Goal: Task Accomplishment & Management: Use online tool/utility

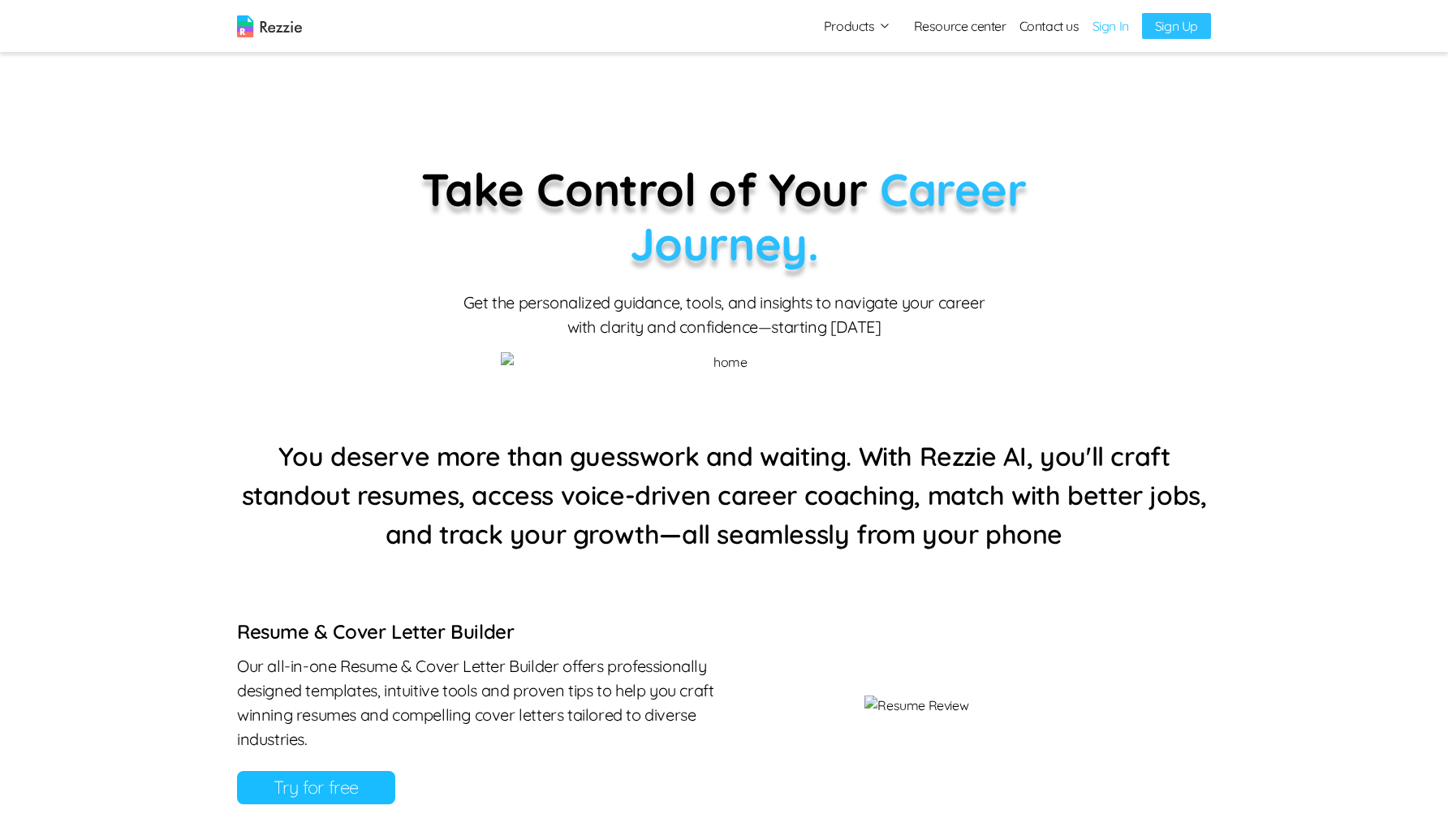
click at [1105, 16] on link "Sign In" at bounding box center [1111, 25] width 37 height 19
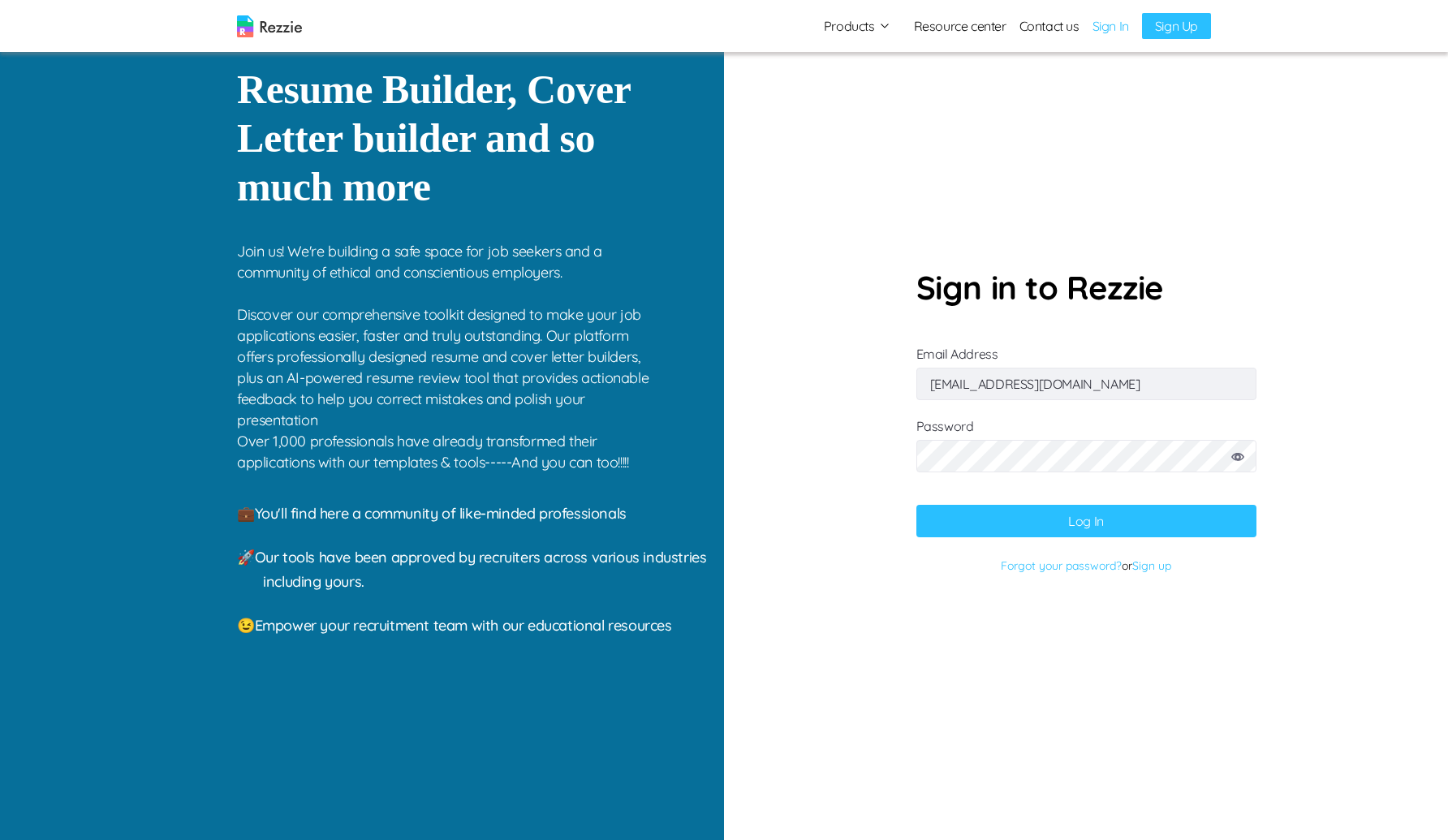
click at [1078, 389] on input "cokkikukna@gufum.com" at bounding box center [1087, 384] width 341 height 33
type input "gaku@mailinator.com"
click at [916, 505] on button "Log In" at bounding box center [1087, 521] width 341 height 33
click at [1239, 459] on icon at bounding box center [1239, 457] width 13 height 8
click at [1067, 526] on button "Log In" at bounding box center [1087, 521] width 341 height 33
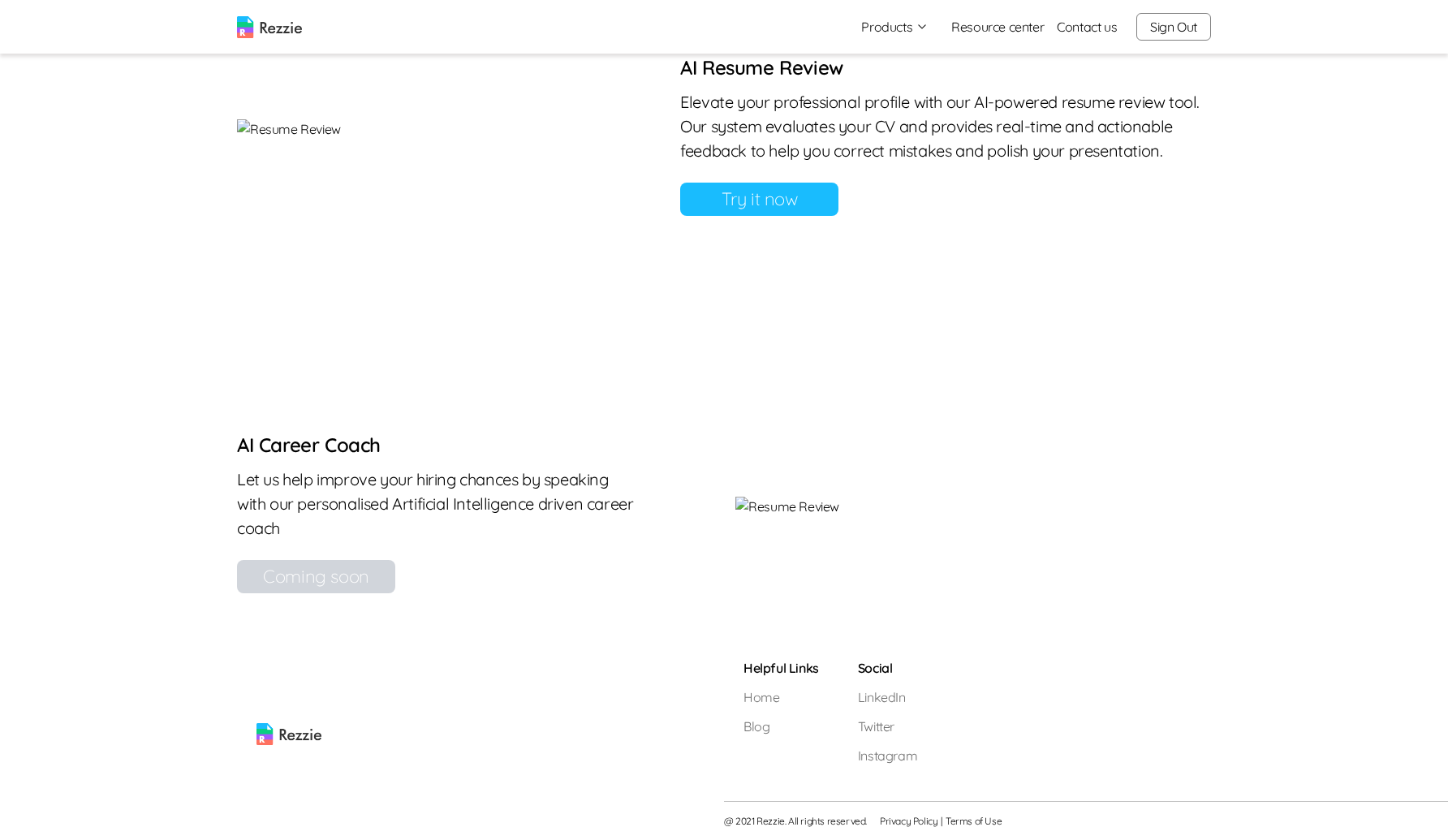
scroll to position [1567, 0]
click at [839, 183] on link "Try it now" at bounding box center [759, 199] width 159 height 33
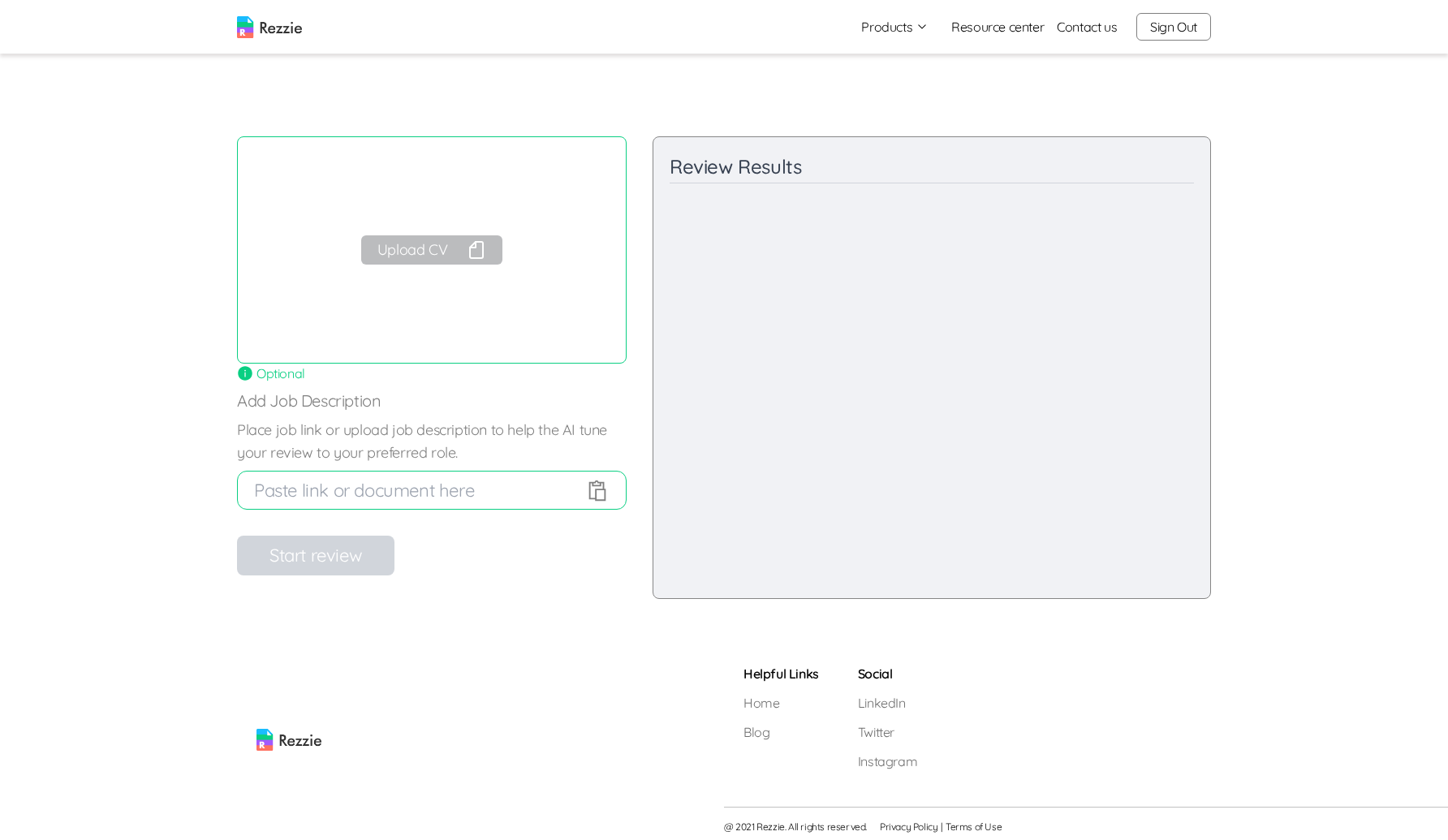
click at [440, 245] on button "Upload CV" at bounding box center [431, 249] width 141 height 29
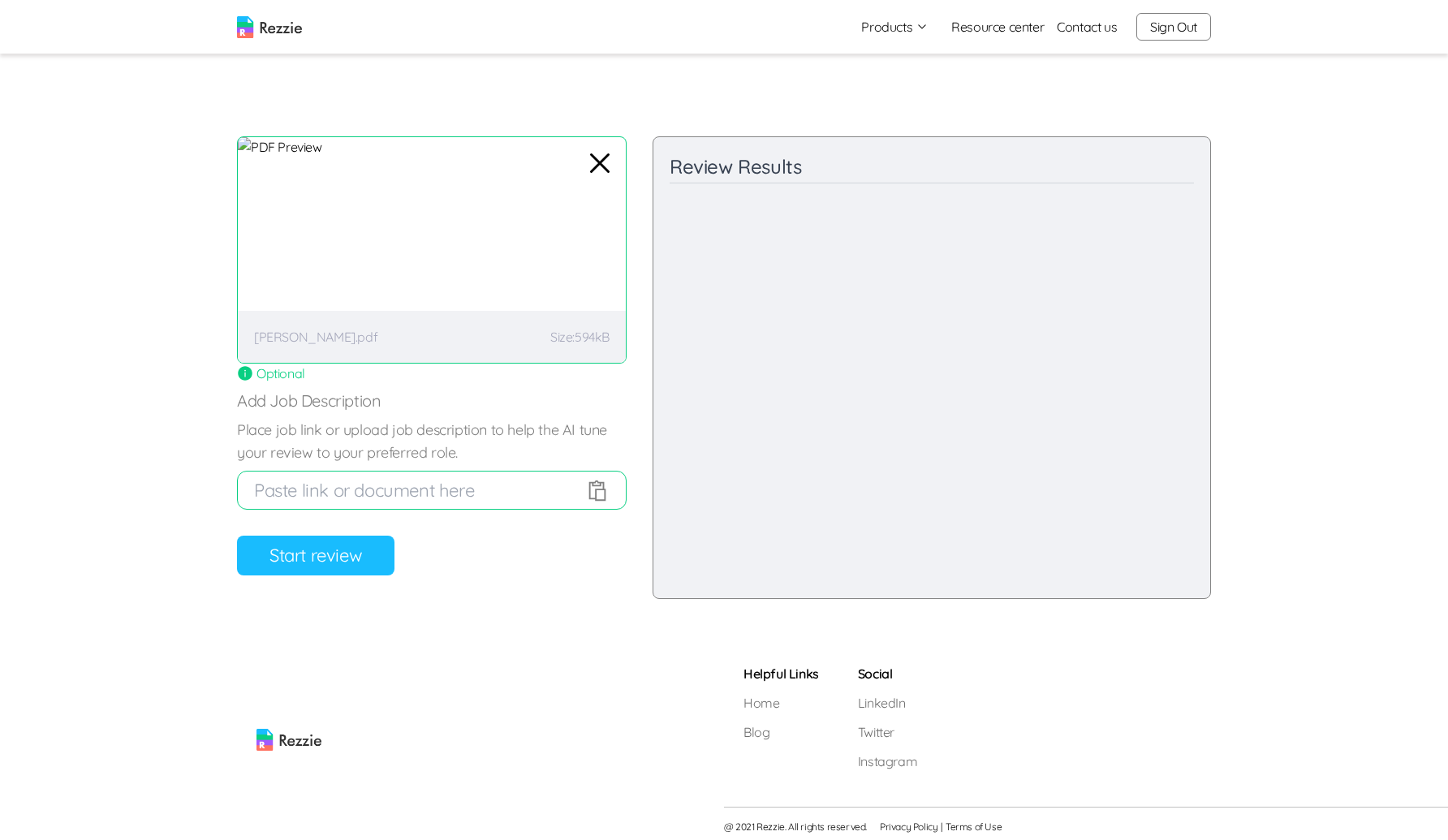
click at [311, 571] on button "Start review" at bounding box center [315, 556] width 158 height 40
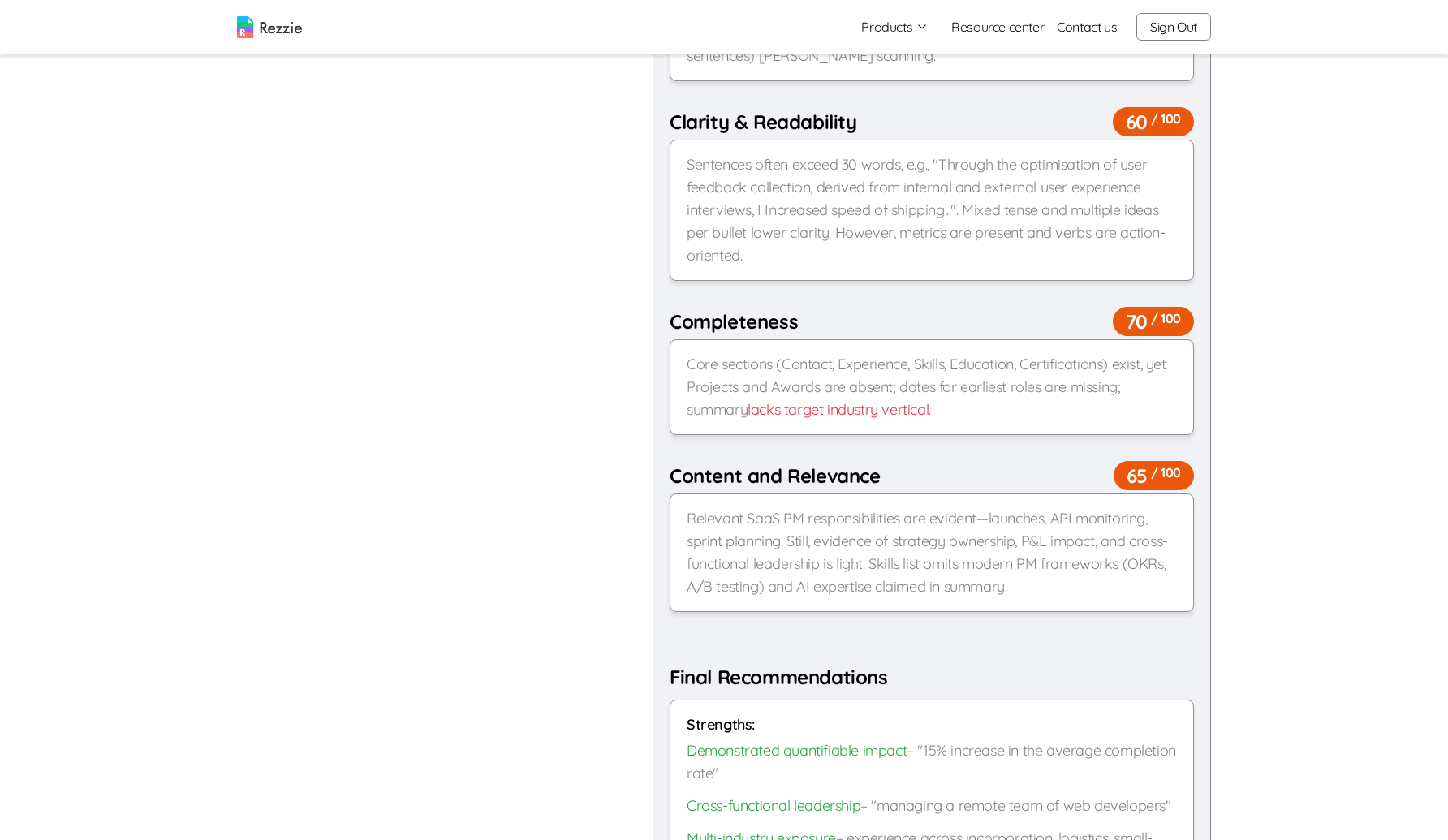
scroll to position [294, 0]
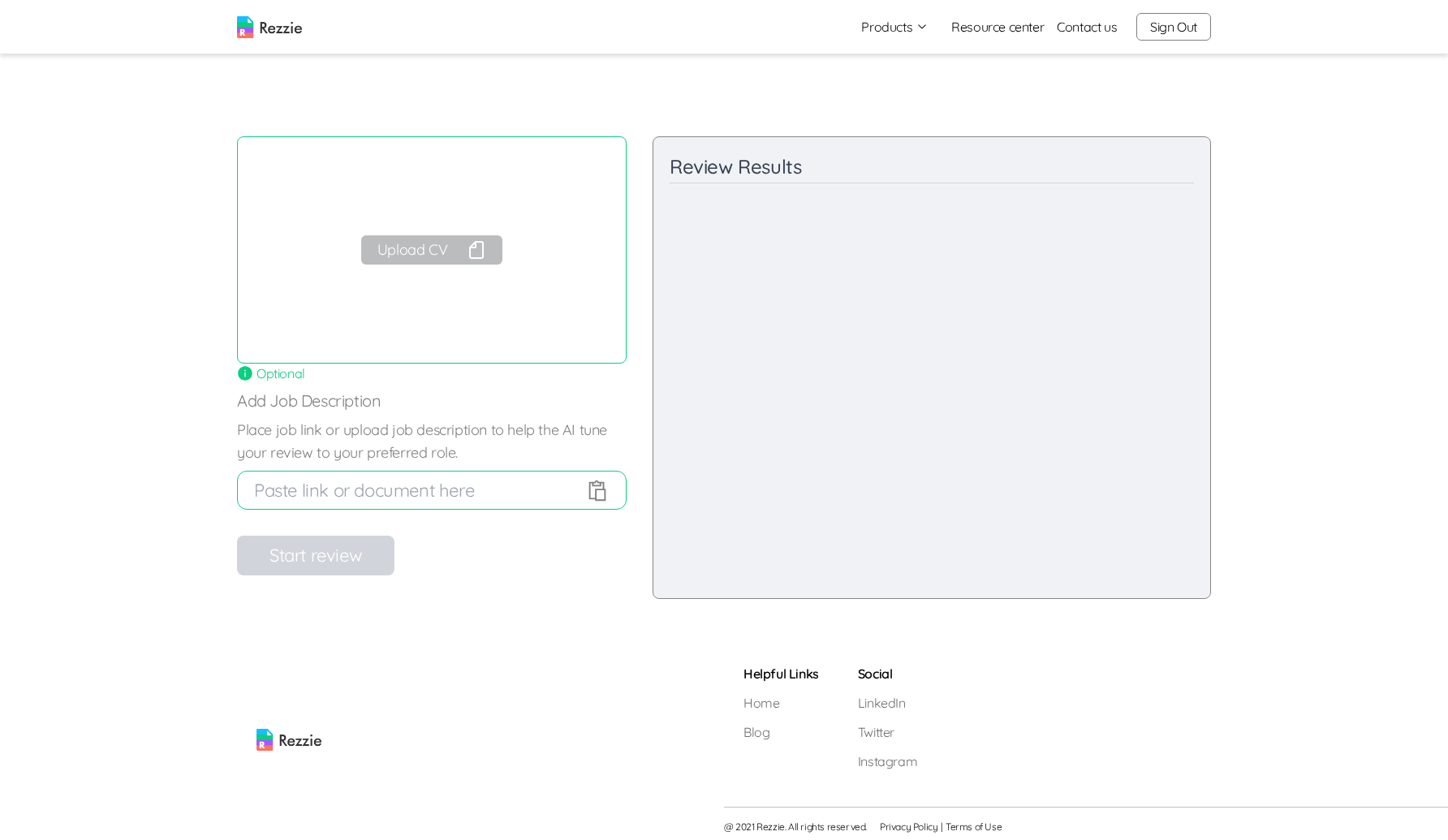
click at [417, 273] on div "Upload CV" at bounding box center [431, 249] width 390 height 227
click at [441, 249] on button "Upload CV" at bounding box center [431, 249] width 141 height 29
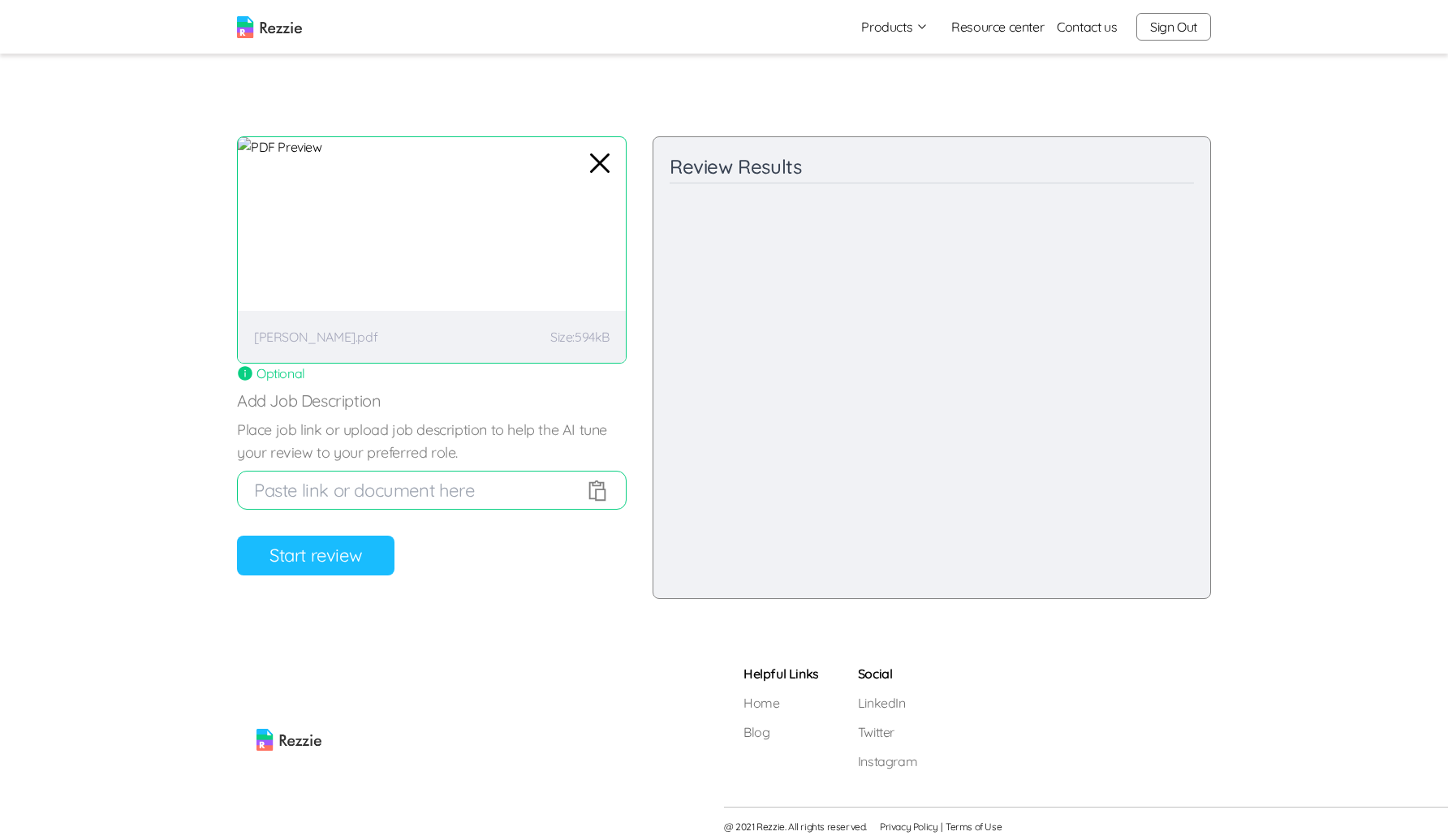
click at [315, 552] on button "Start review" at bounding box center [315, 556] width 158 height 40
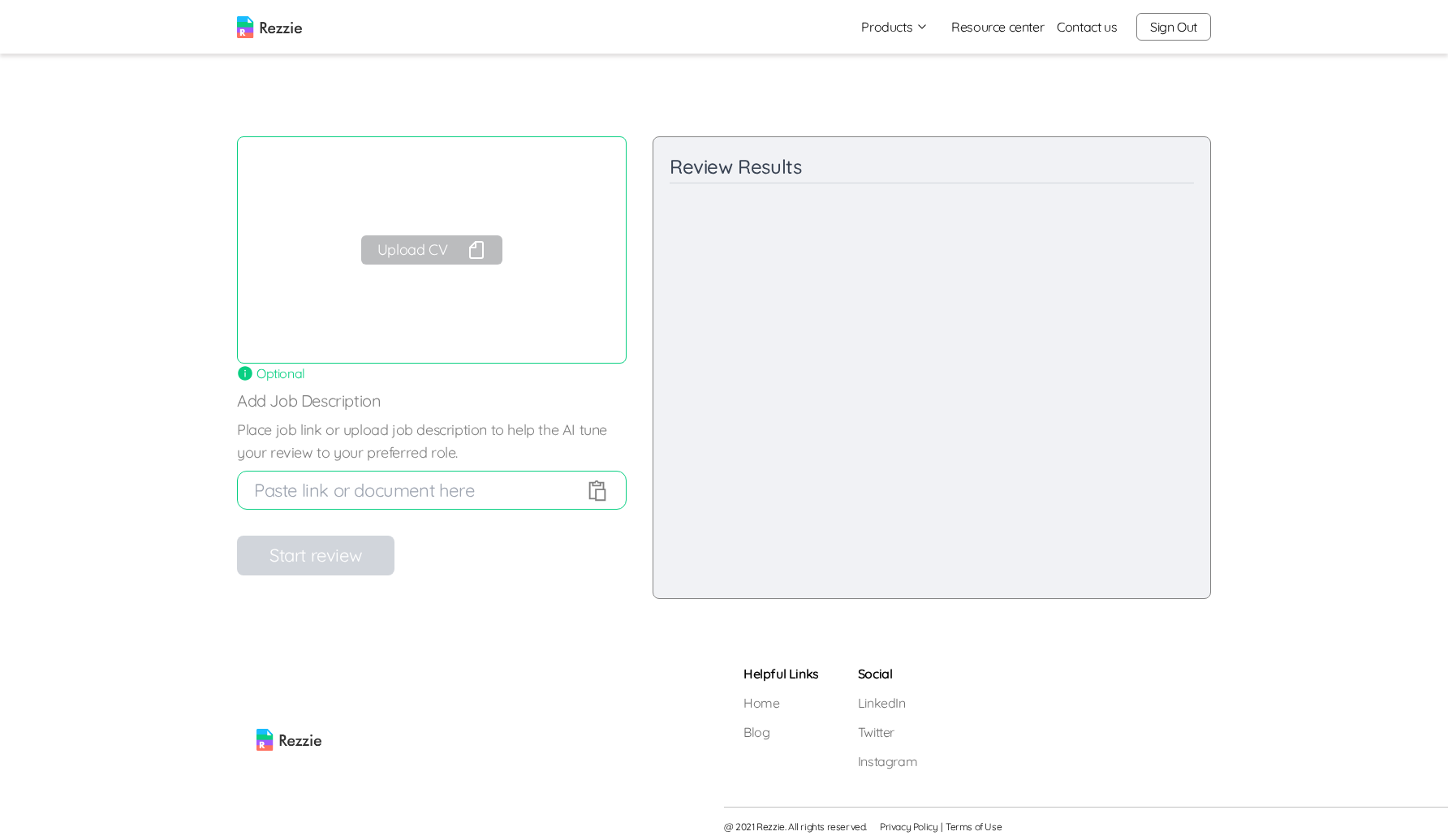
click at [465, 253] on button "Upload CV" at bounding box center [431, 249] width 141 height 29
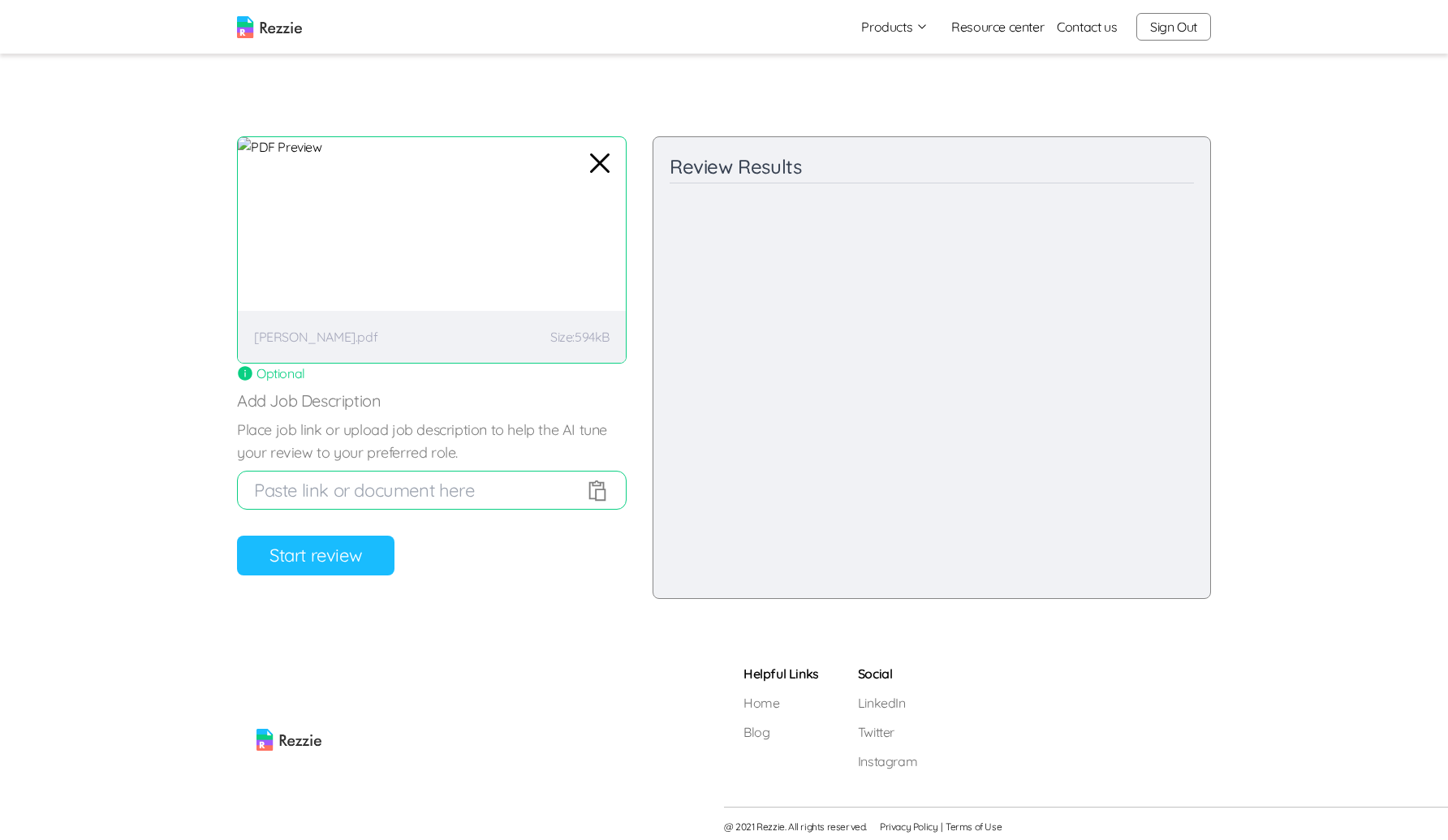
click at [302, 559] on button "Start review" at bounding box center [315, 556] width 158 height 40
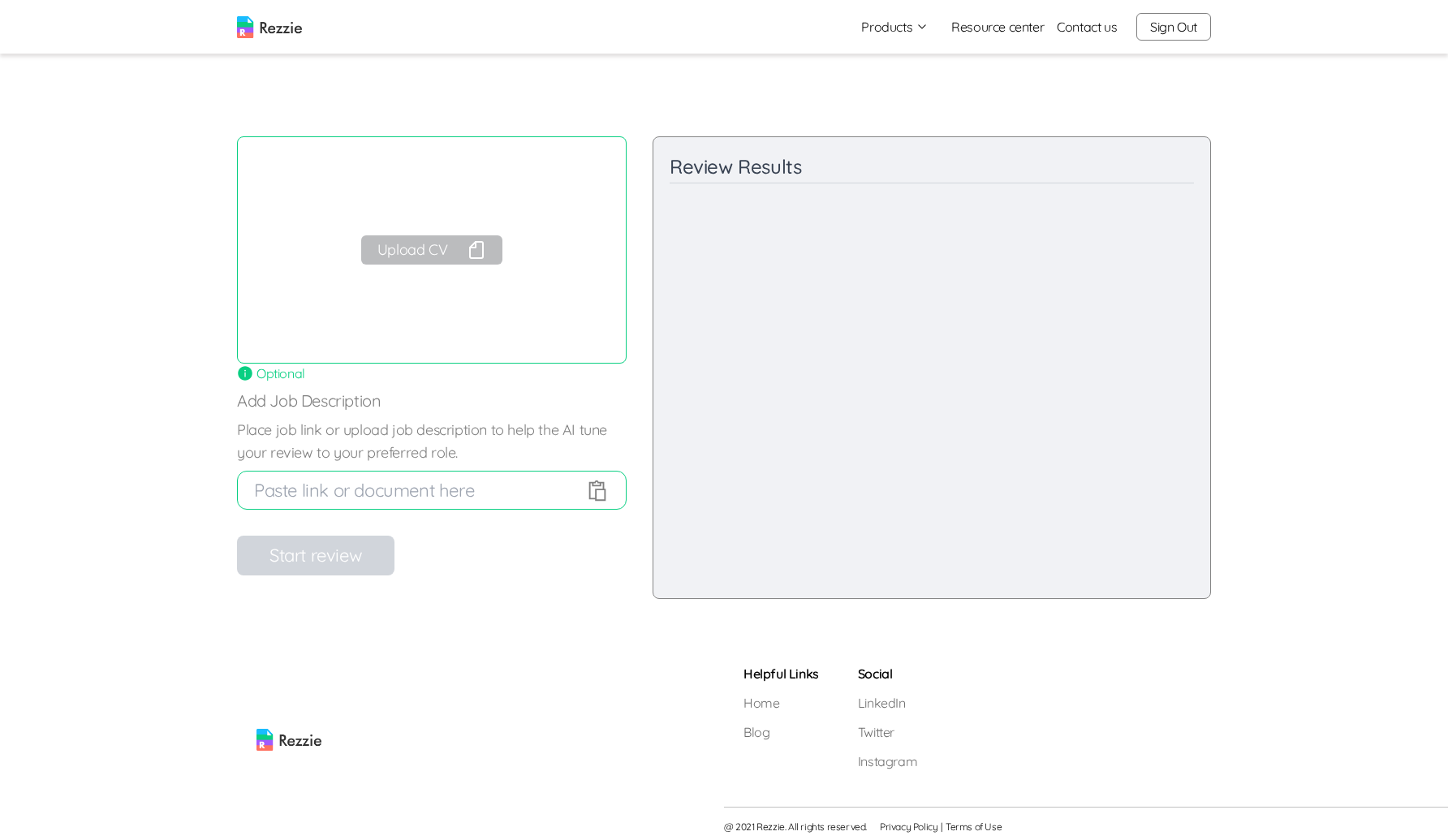
click at [467, 253] on icon "button" at bounding box center [476, 249] width 19 height 19
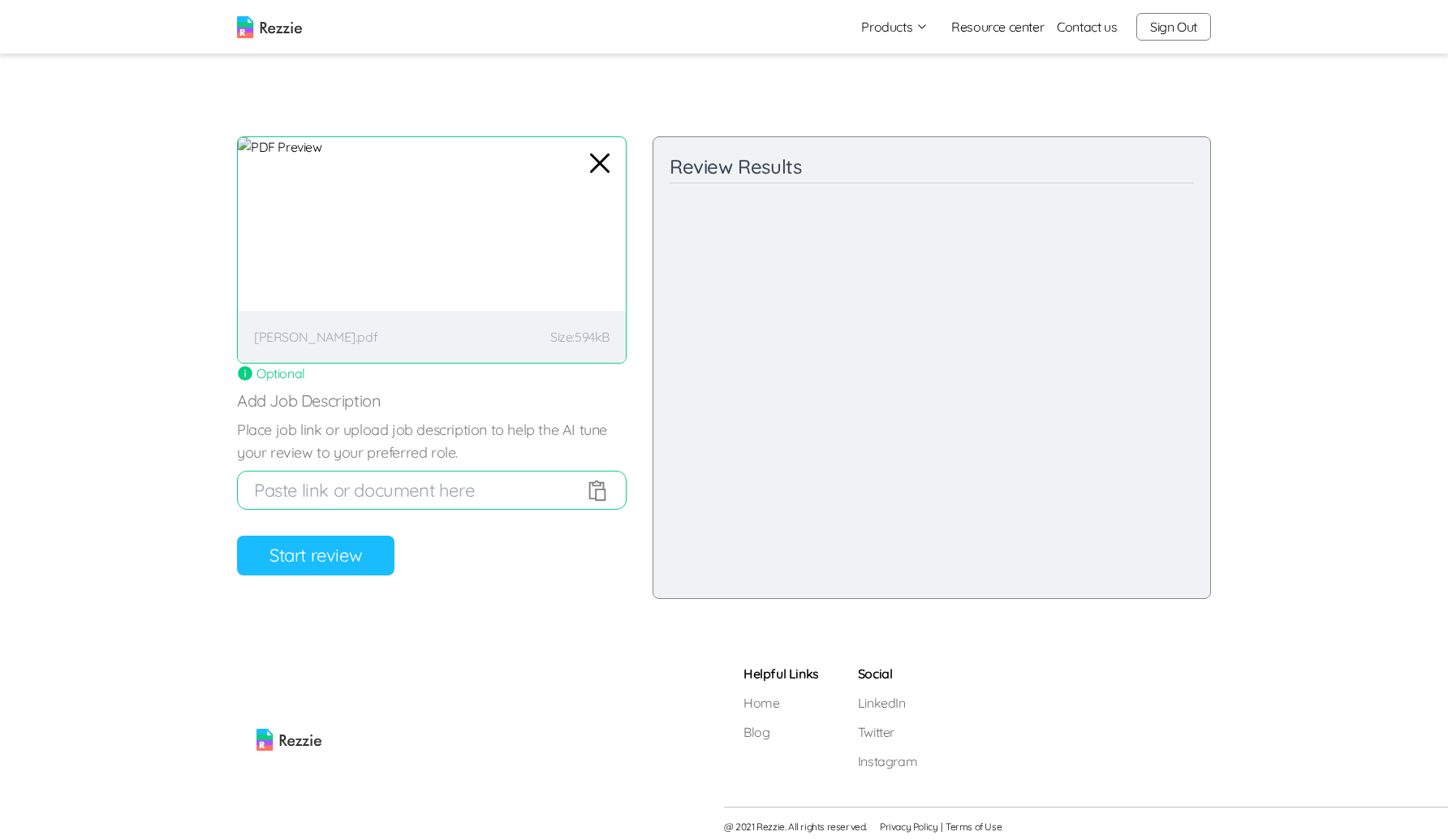
click at [365, 565] on button "Start review" at bounding box center [315, 556] width 158 height 40
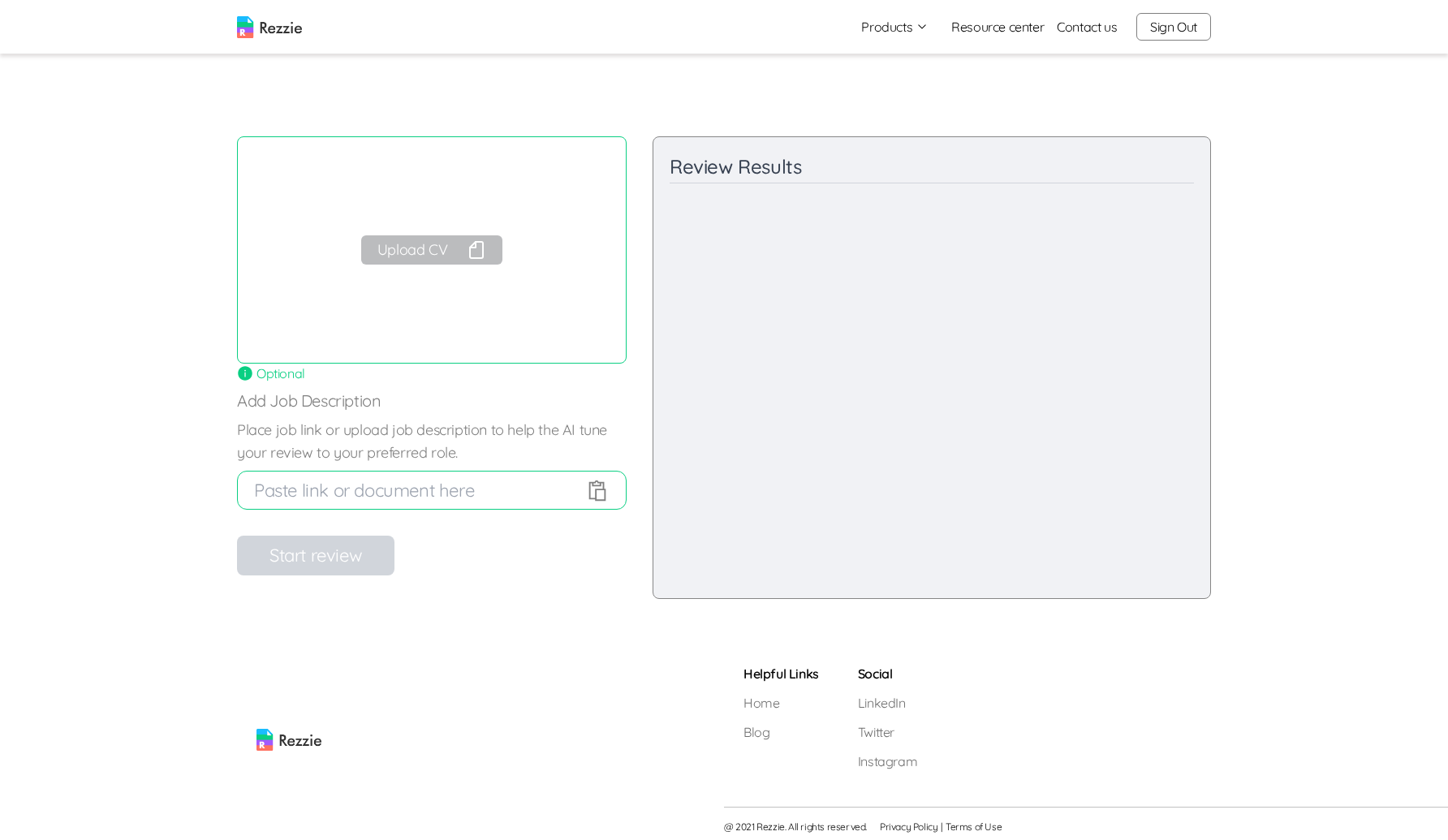
click at [436, 250] on button "Upload CV" at bounding box center [431, 249] width 141 height 29
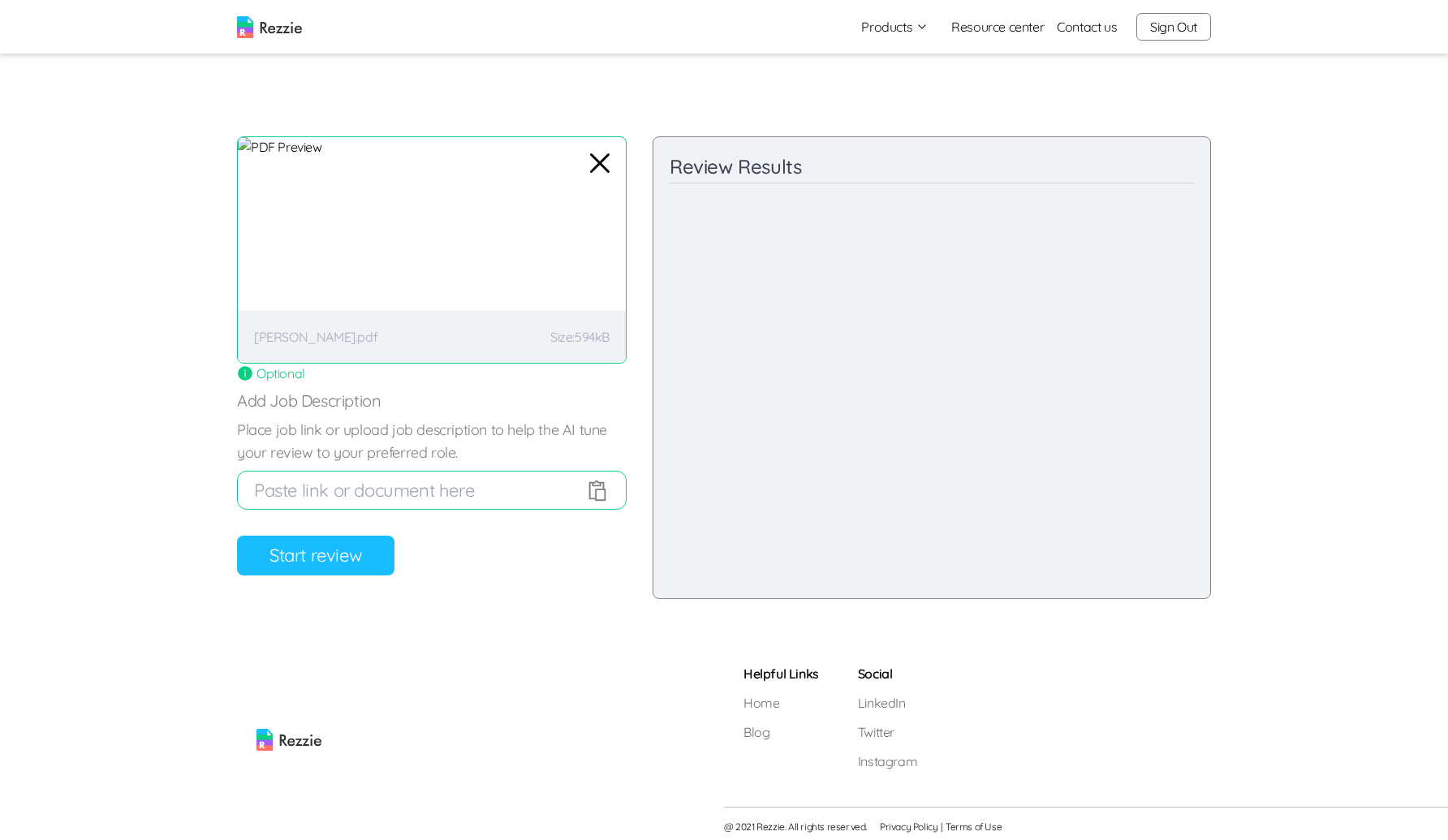
click at [323, 544] on button "Start review" at bounding box center [315, 556] width 158 height 40
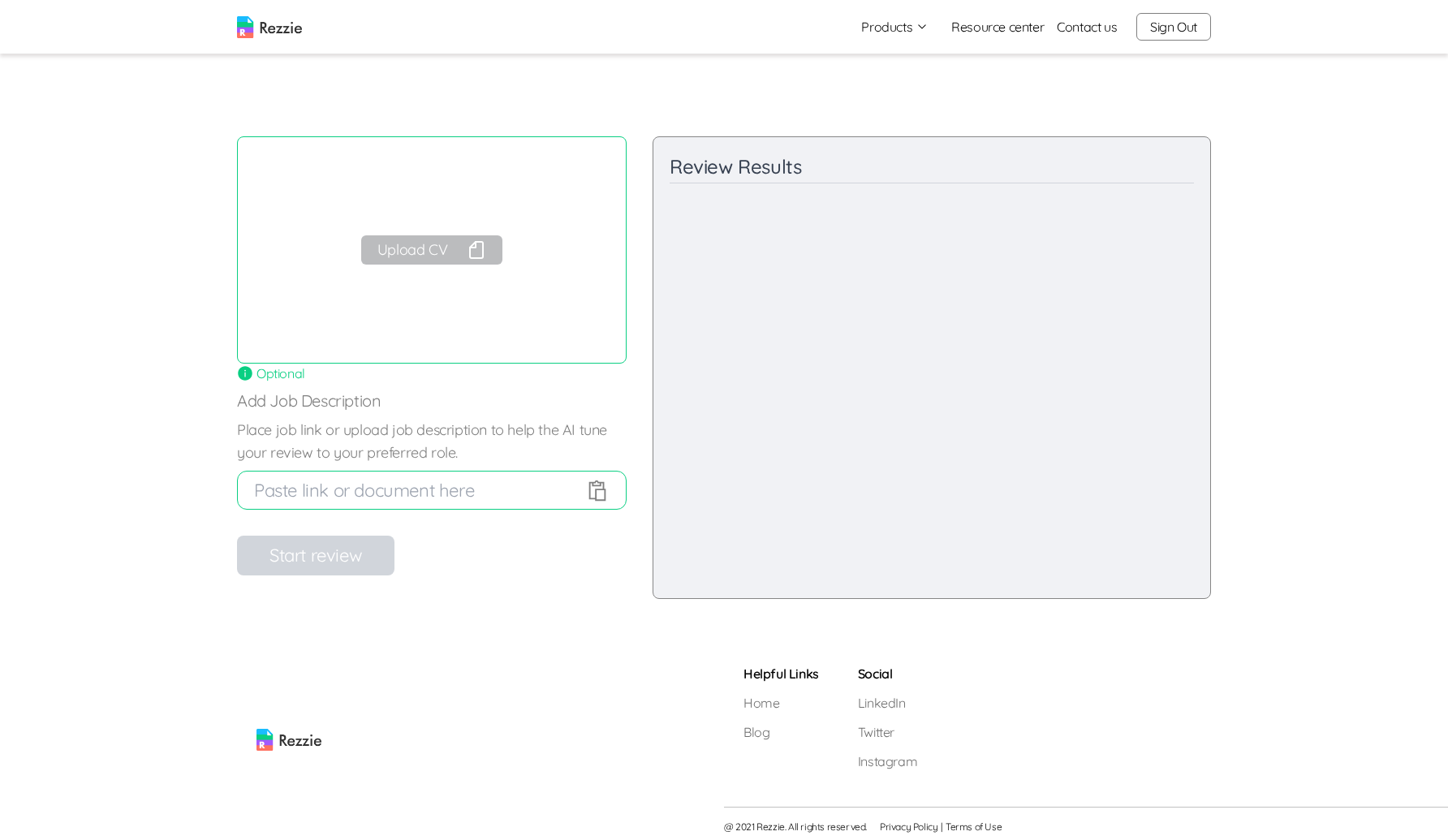
click at [462, 248] on button "Upload CV" at bounding box center [431, 249] width 141 height 29
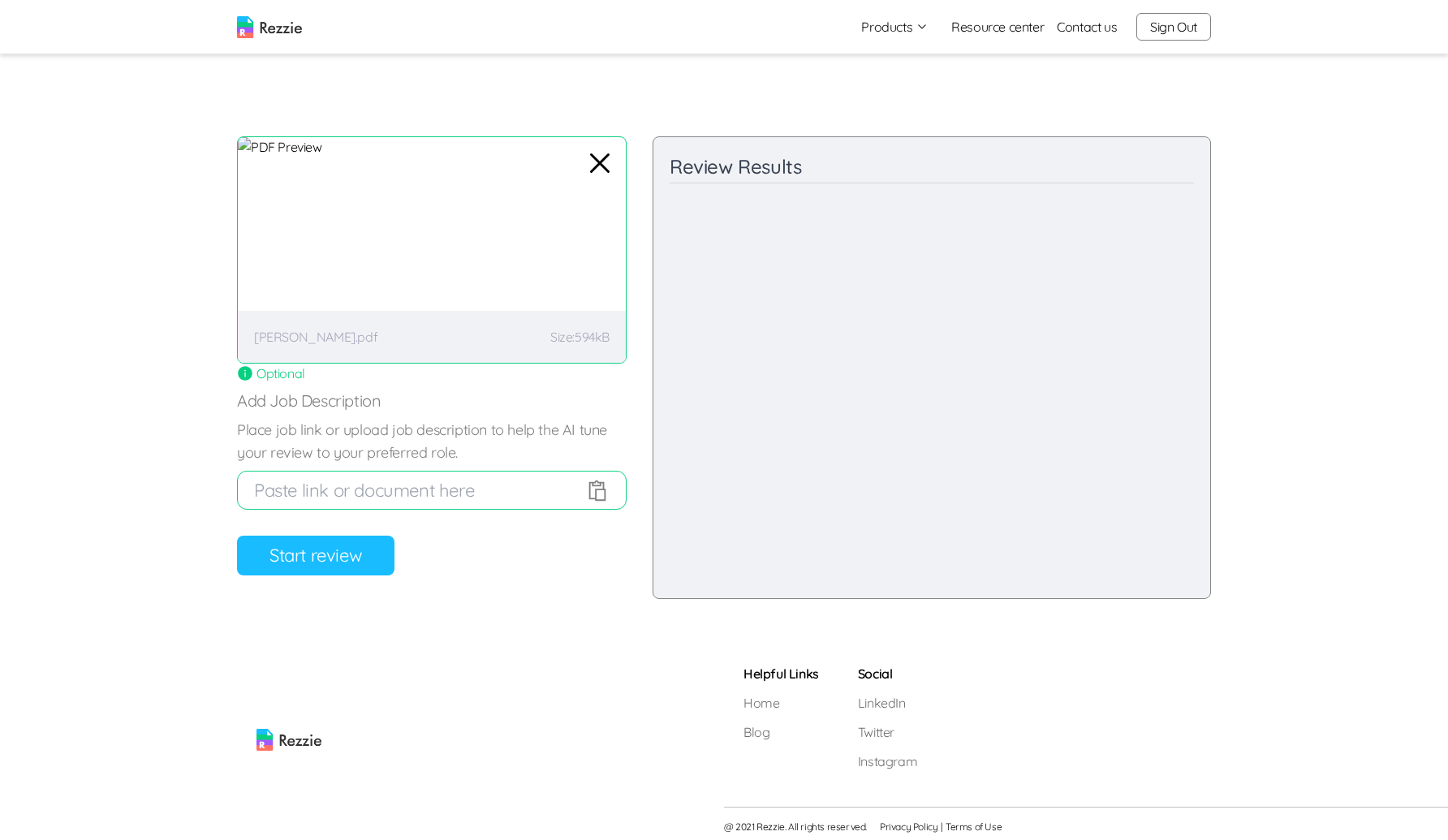
click at [361, 560] on button "Start review" at bounding box center [315, 556] width 158 height 40
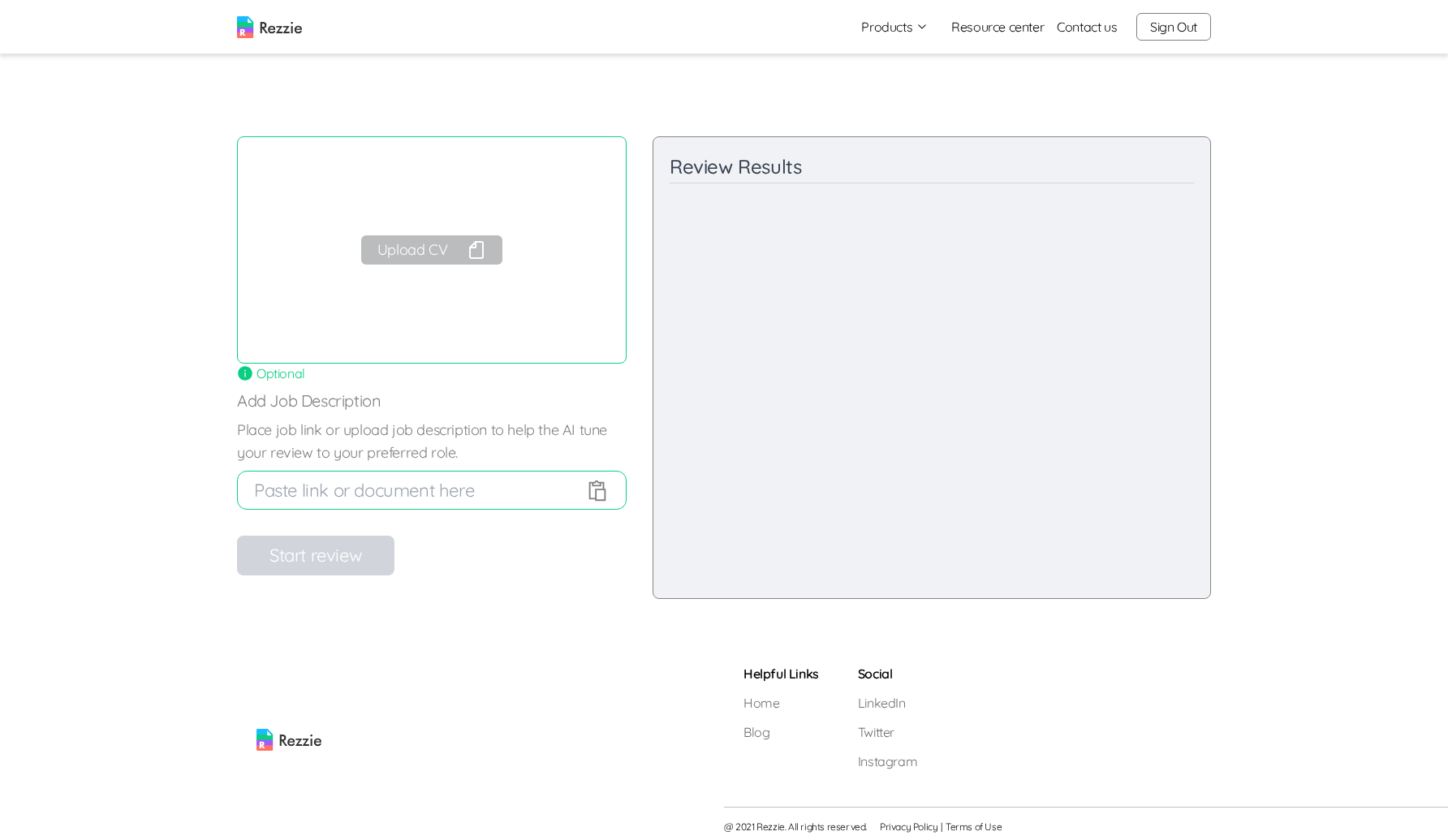
click at [462, 259] on button "Upload CV" at bounding box center [431, 249] width 141 height 29
click at [420, 250] on button "Upload CV" at bounding box center [431, 249] width 141 height 29
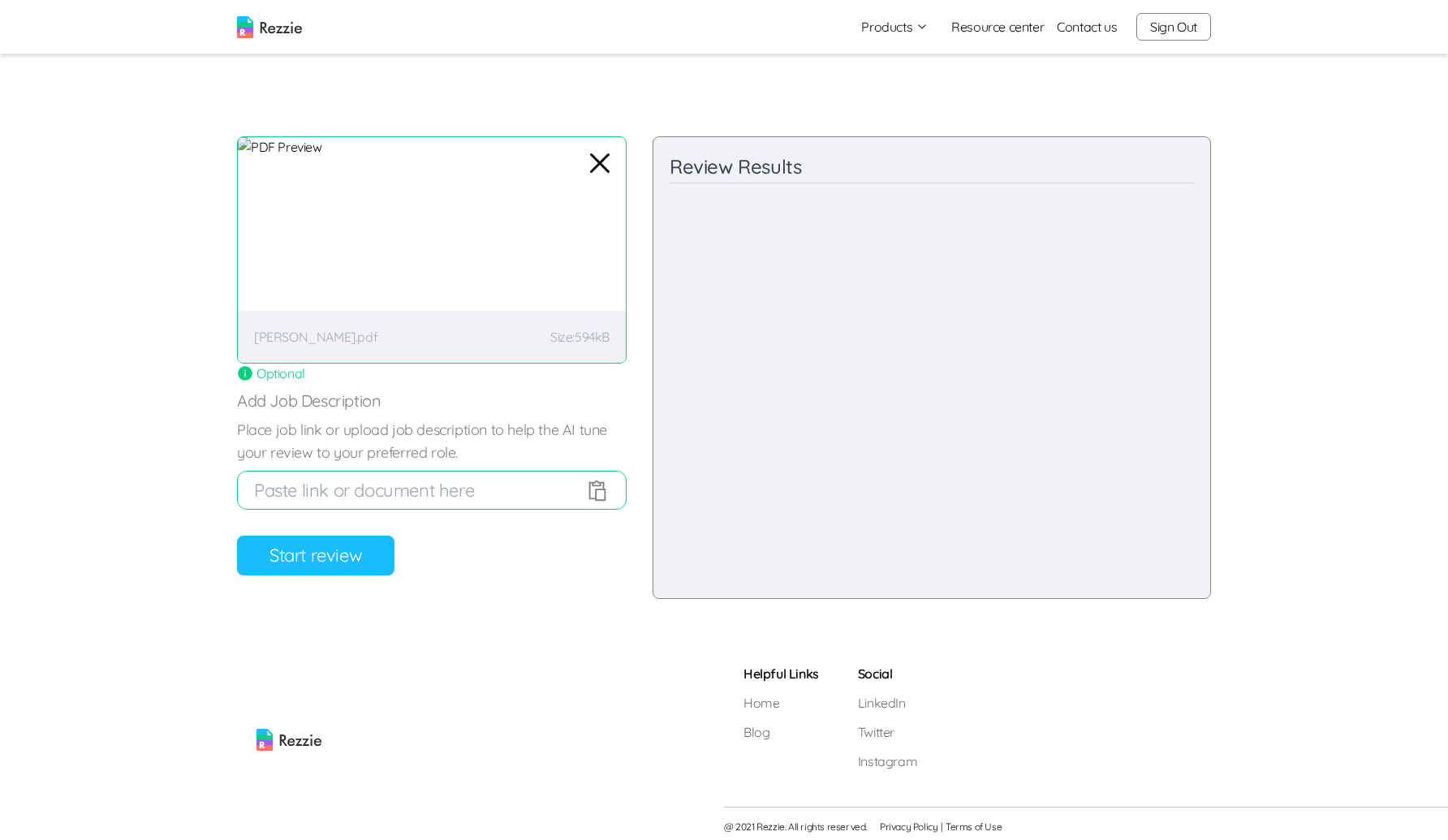
click at [348, 560] on button "Start review" at bounding box center [315, 556] width 158 height 40
